Goal: Entertainment & Leisure: Consume media (video, audio)

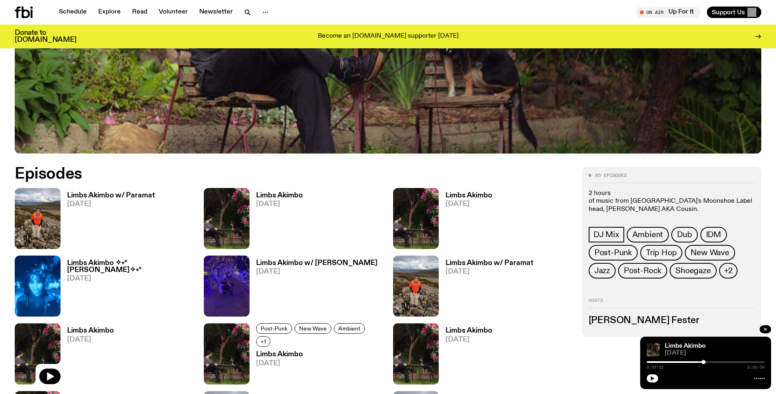
scroll to position [445, 0]
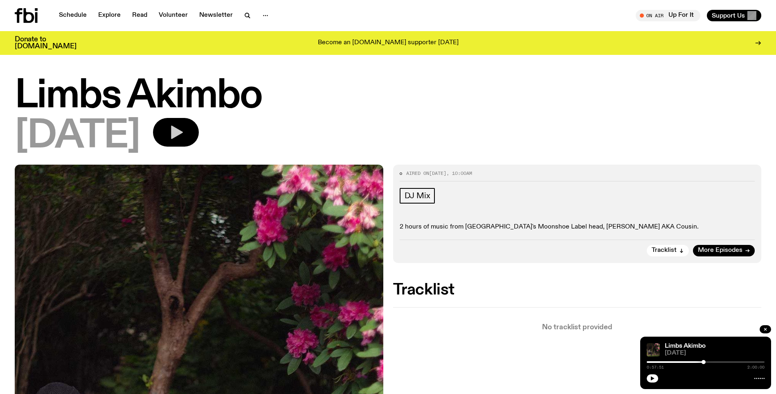
click at [183, 129] on icon "button" at bounding box center [177, 133] width 12 height 14
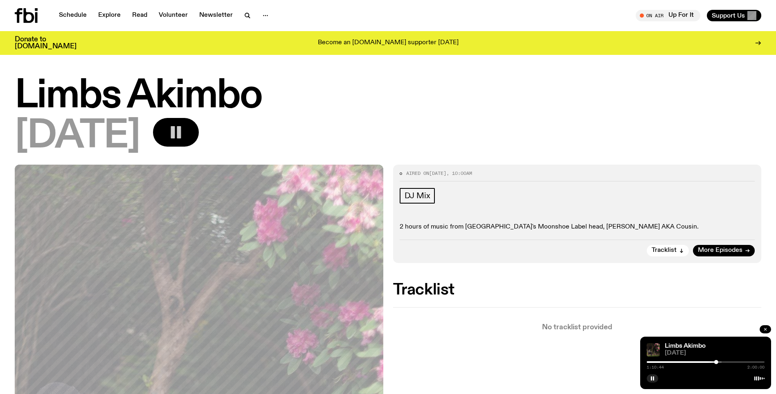
click at [764, 327] on icon "button" at bounding box center [765, 329] width 5 height 5
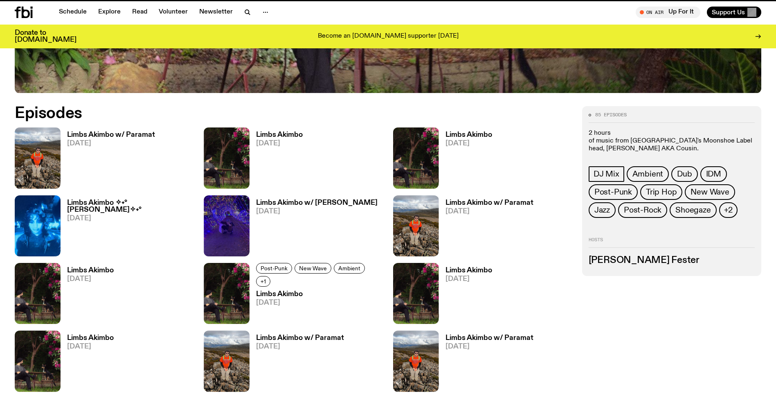
scroll to position [438, 0]
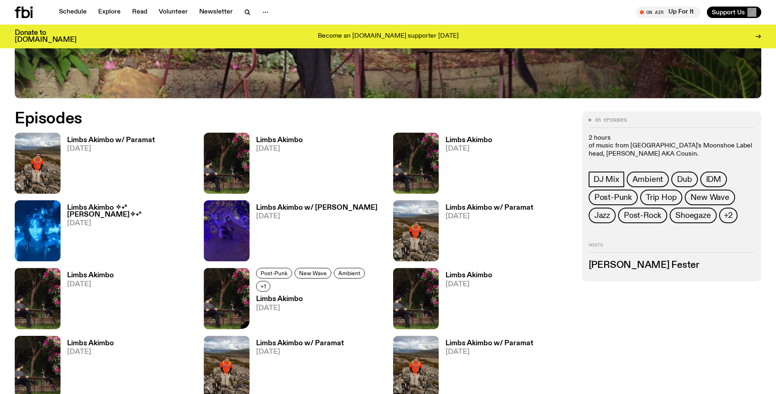
click at [229, 309] on img at bounding box center [227, 298] width 46 height 61
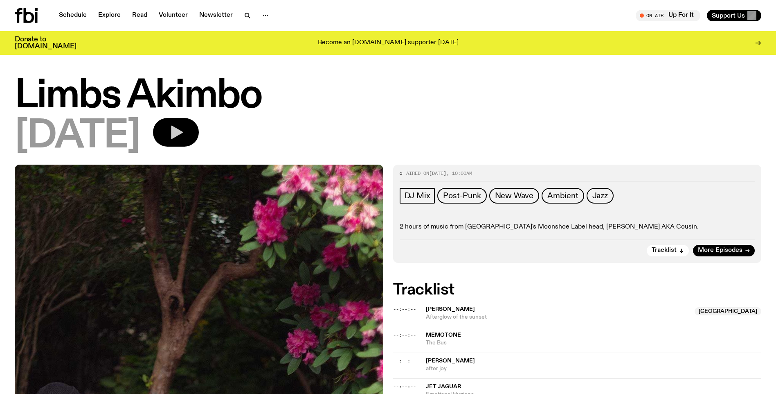
click at [184, 125] on icon "button" at bounding box center [176, 132] width 16 height 16
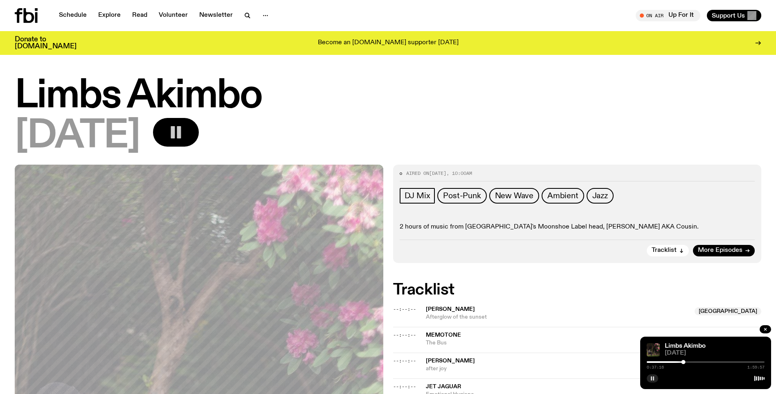
click at [652, 376] on icon "button" at bounding box center [652, 378] width 5 height 5
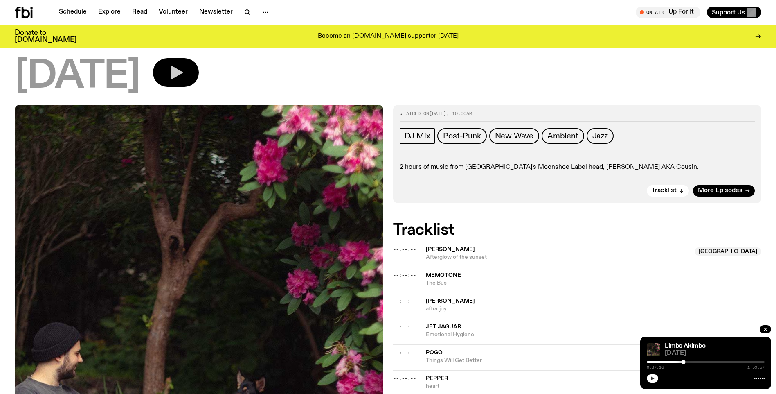
scroll to position [39, 0]
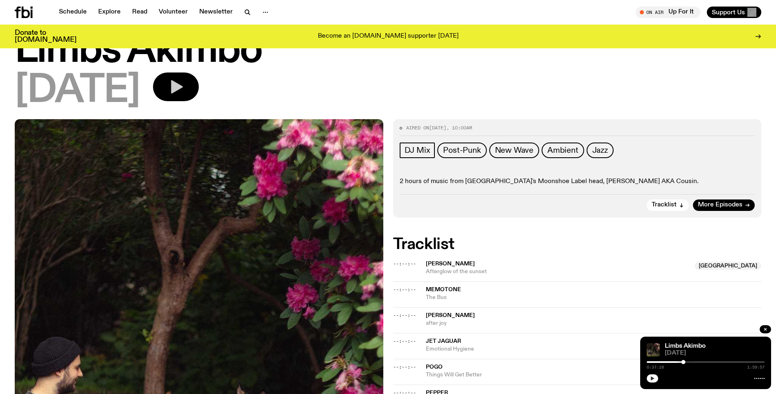
click at [184, 85] on icon "button" at bounding box center [176, 87] width 16 height 16
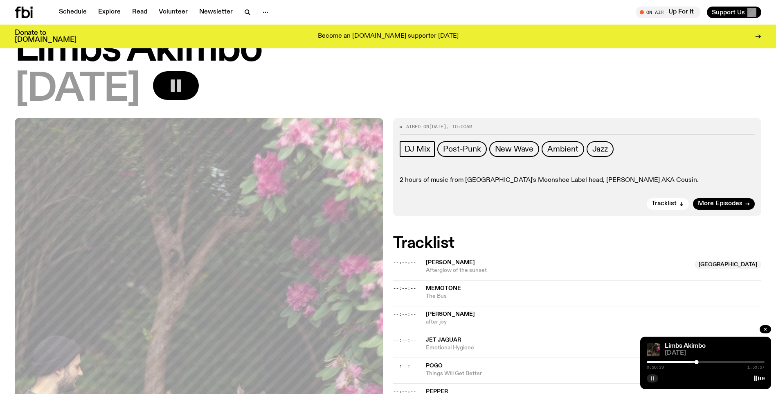
scroll to position [0, 0]
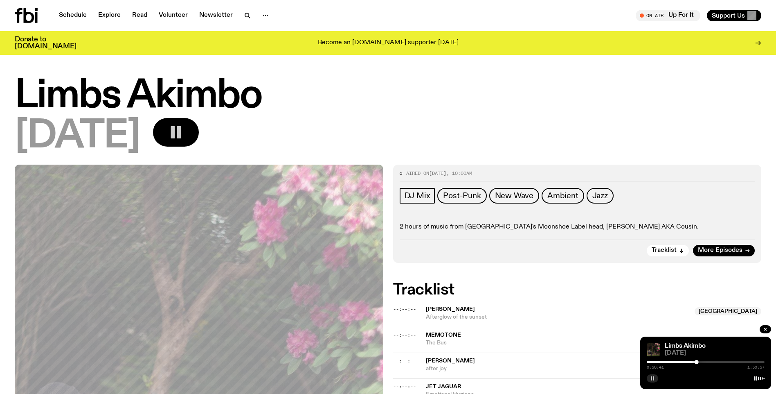
click at [181, 131] on rect "button" at bounding box center [179, 132] width 4 height 12
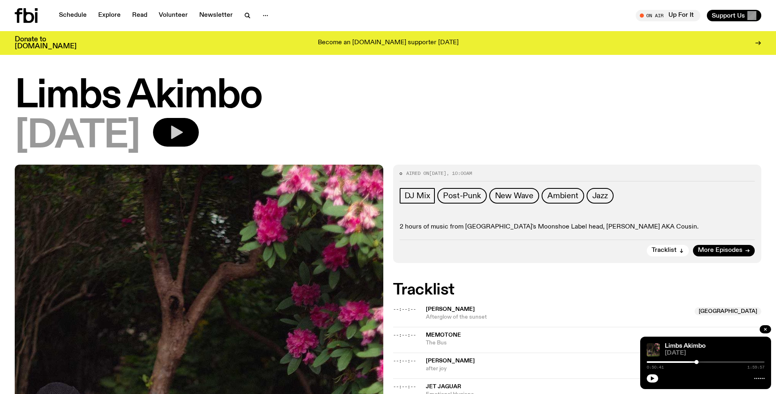
drag, startPoint x: 652, startPoint y: 376, endPoint x: 644, endPoint y: 372, distance: 8.4
click at [652, 376] on icon "button" at bounding box center [652, 378] width 5 height 5
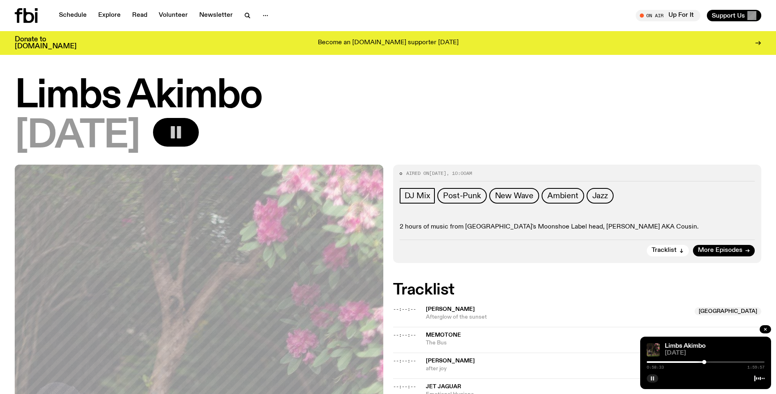
click at [653, 376] on icon "button" at bounding box center [652, 378] width 5 height 5
